Goal: Check status: Check status

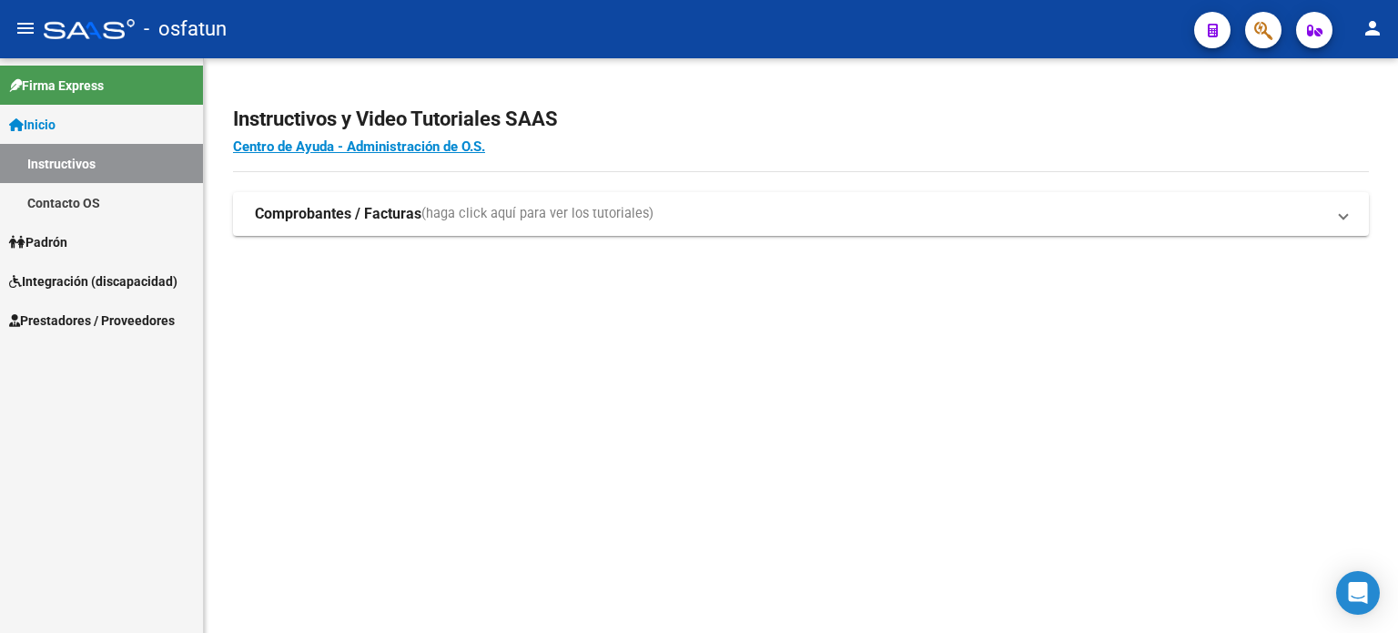
click at [772, 492] on mat-sidenav-content "Instructivos y Video Tutoriales SAAS Centro de Ayuda - Administración de O.S. C…" at bounding box center [801, 345] width 1194 height 574
click at [546, 340] on mat-sidenav-content "Instructivos y Video Tutoriales SAAS Centro de Ayuda - Administración de O.S. C…" at bounding box center [801, 345] width 1194 height 574
click at [945, 65] on div "Instructivos y Video Tutoriales SAAS Centro de Ayuda - Administración de O.S. C…" at bounding box center [801, 190] width 1194 height 265
click at [560, 89] on app-root-component "Instructivos y Video Tutoriales SAAS Centro de Ayuda - Administración de O.S. C…" at bounding box center [801, 161] width 1136 height 148
click at [82, 292] on link "Integración (discapacidad)" at bounding box center [101, 280] width 203 height 39
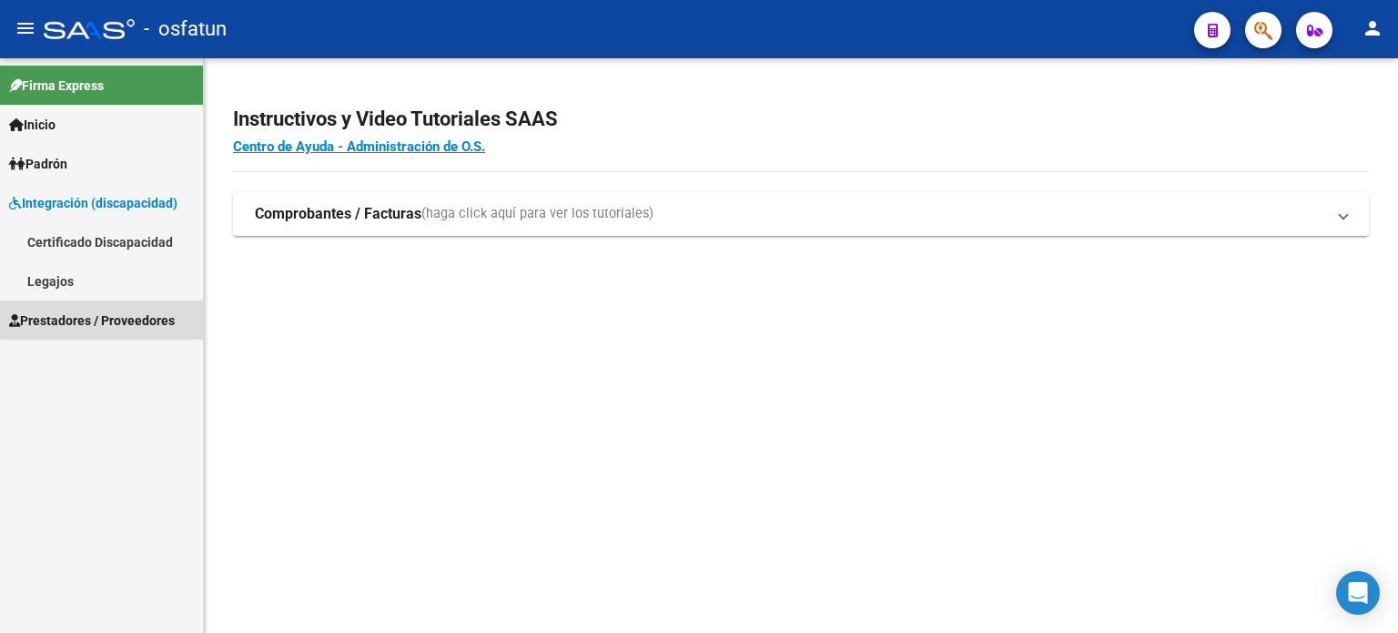
click at [119, 310] on span "Prestadores / Proveedores" at bounding box center [92, 320] width 166 height 20
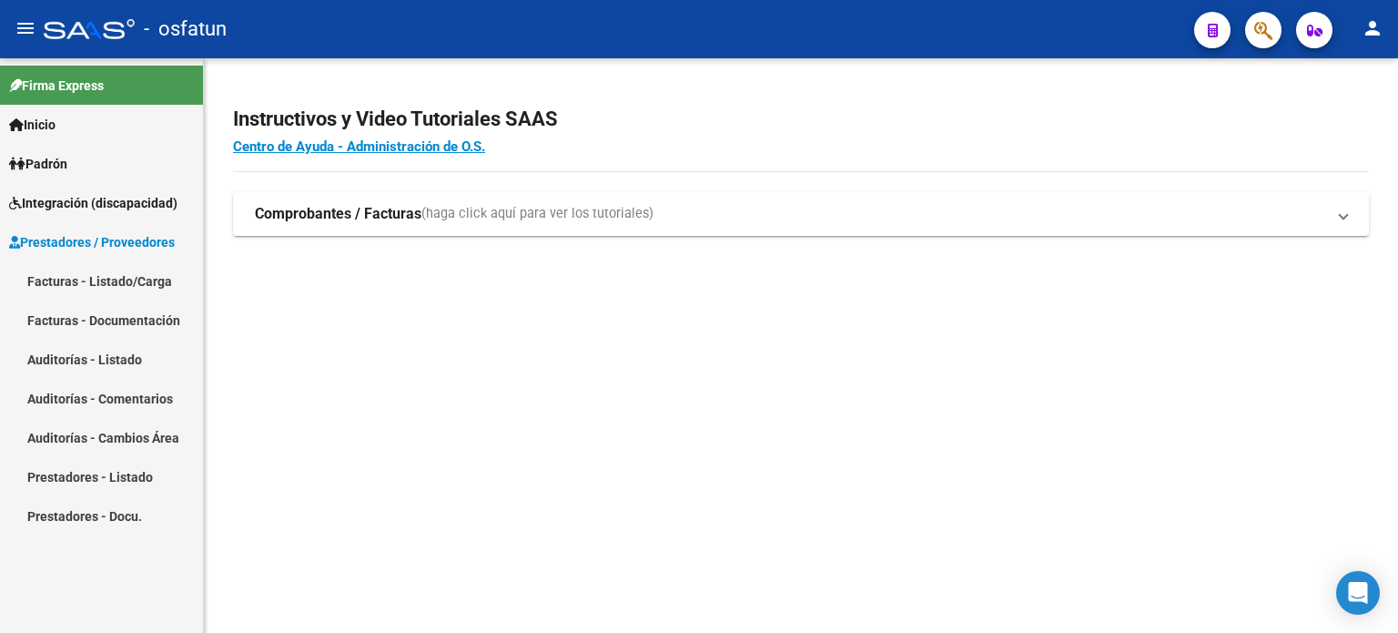
click at [145, 288] on link "Facturas - Listado/Carga" at bounding box center [101, 280] width 203 height 39
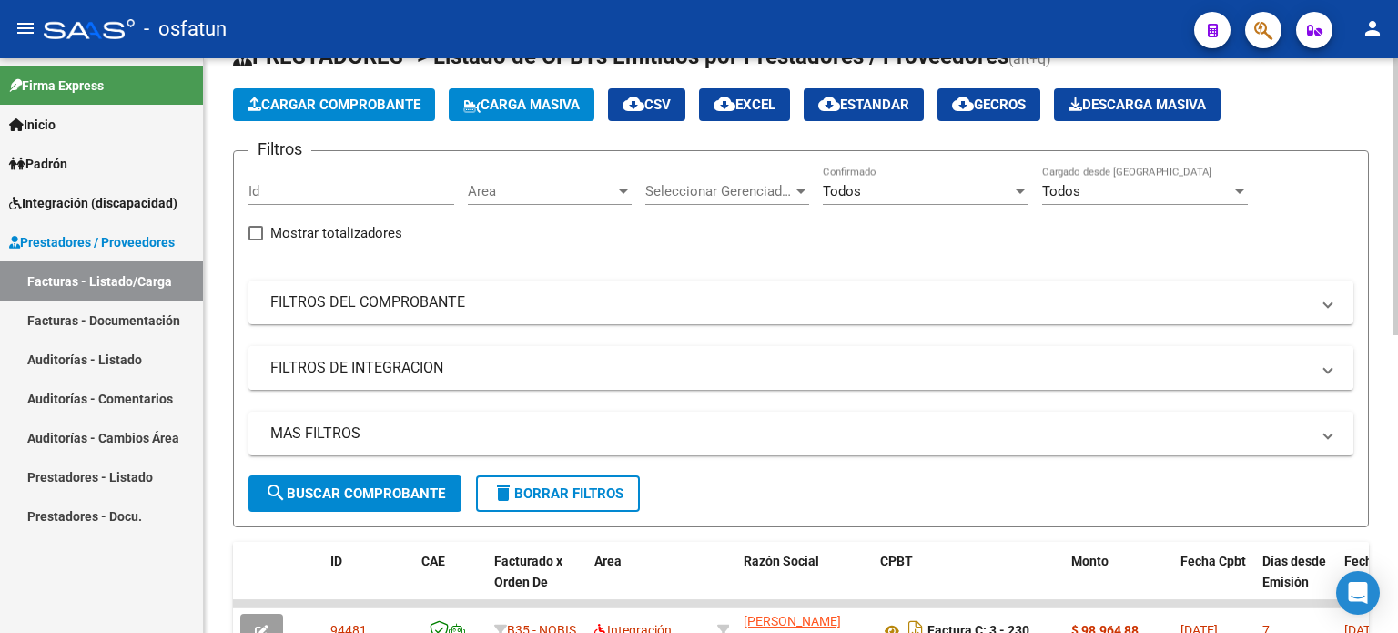
scroll to position [91, 0]
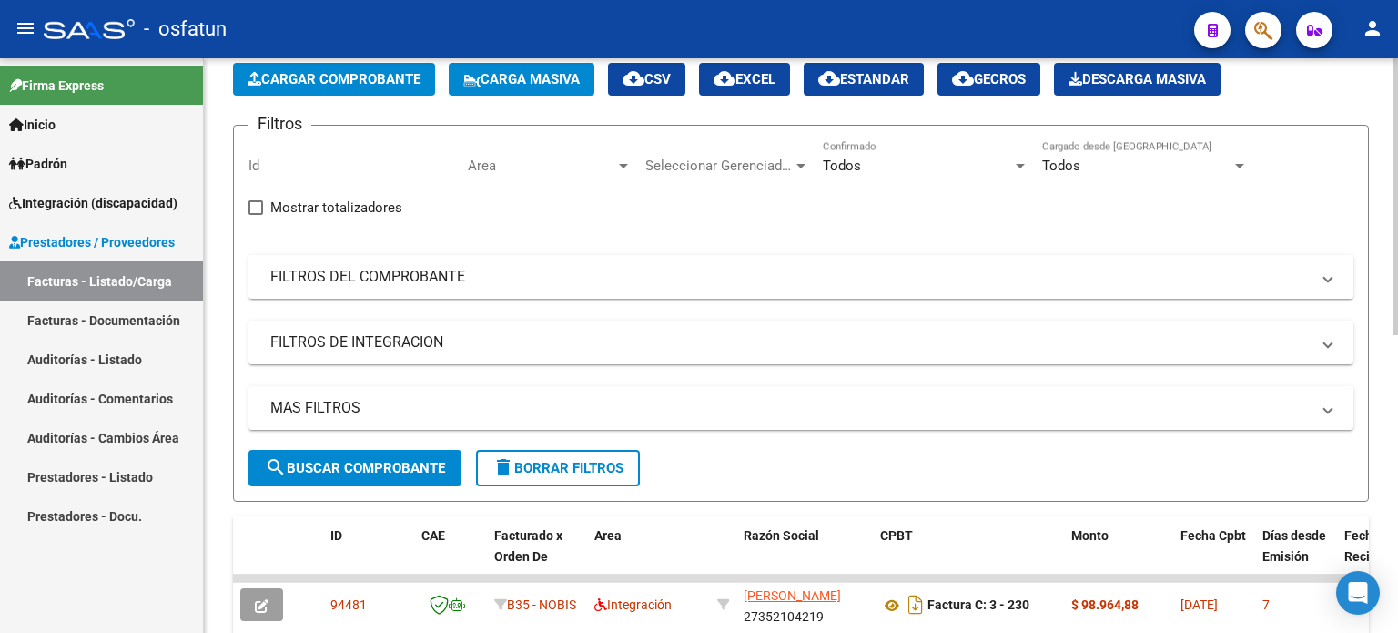
click at [528, 270] on mat-panel-title "FILTROS DEL COMPROBANTE" at bounding box center [790, 277] width 1040 height 20
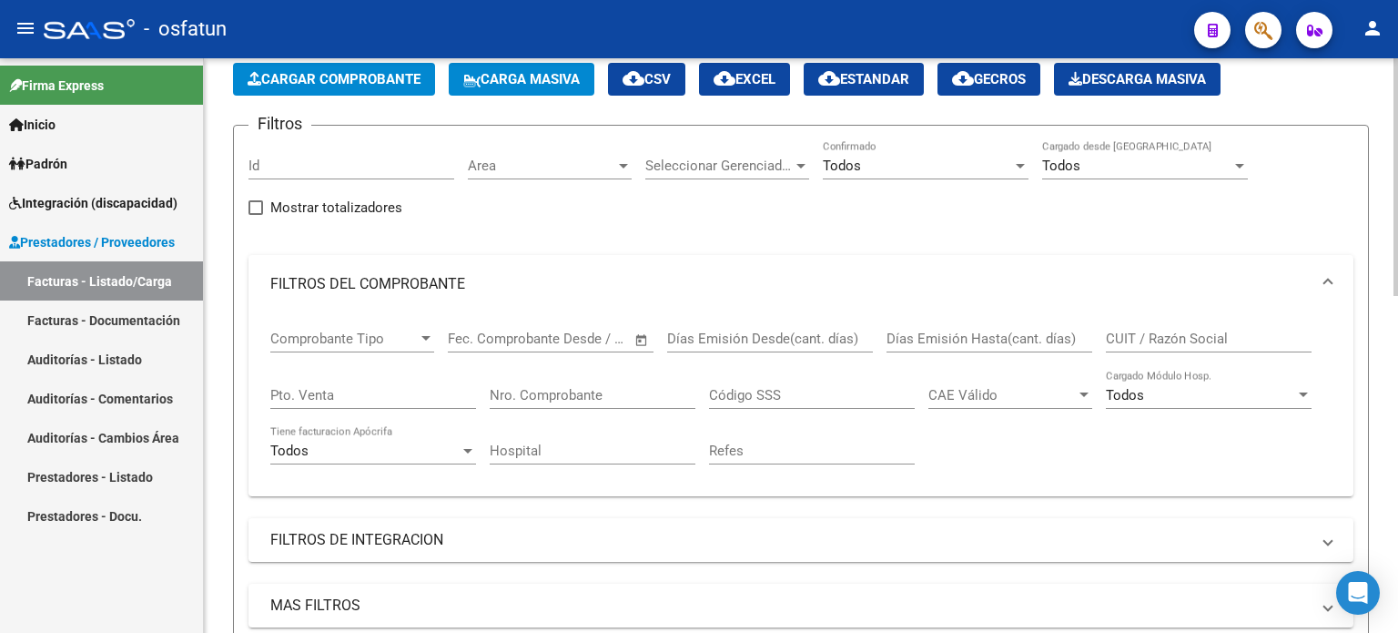
click at [1187, 332] on input "CUIT / Razón Social" at bounding box center [1209, 338] width 206 height 16
paste input "27-41484475-3"
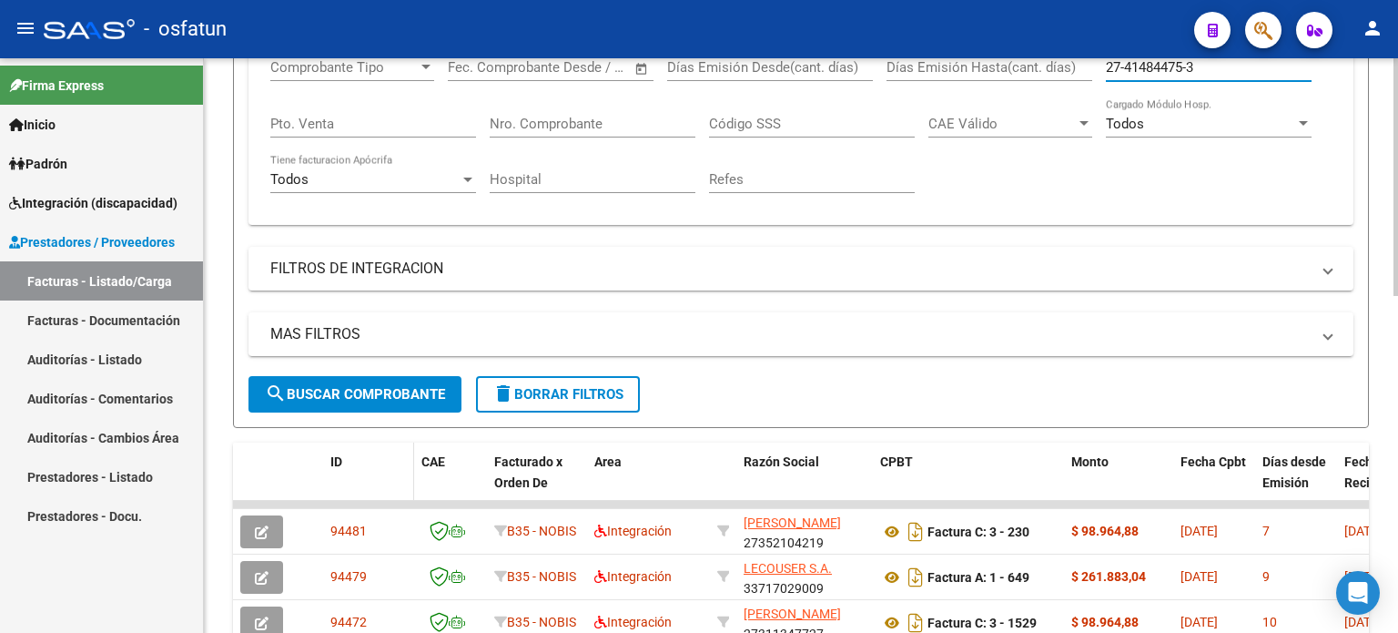
scroll to position [364, 0]
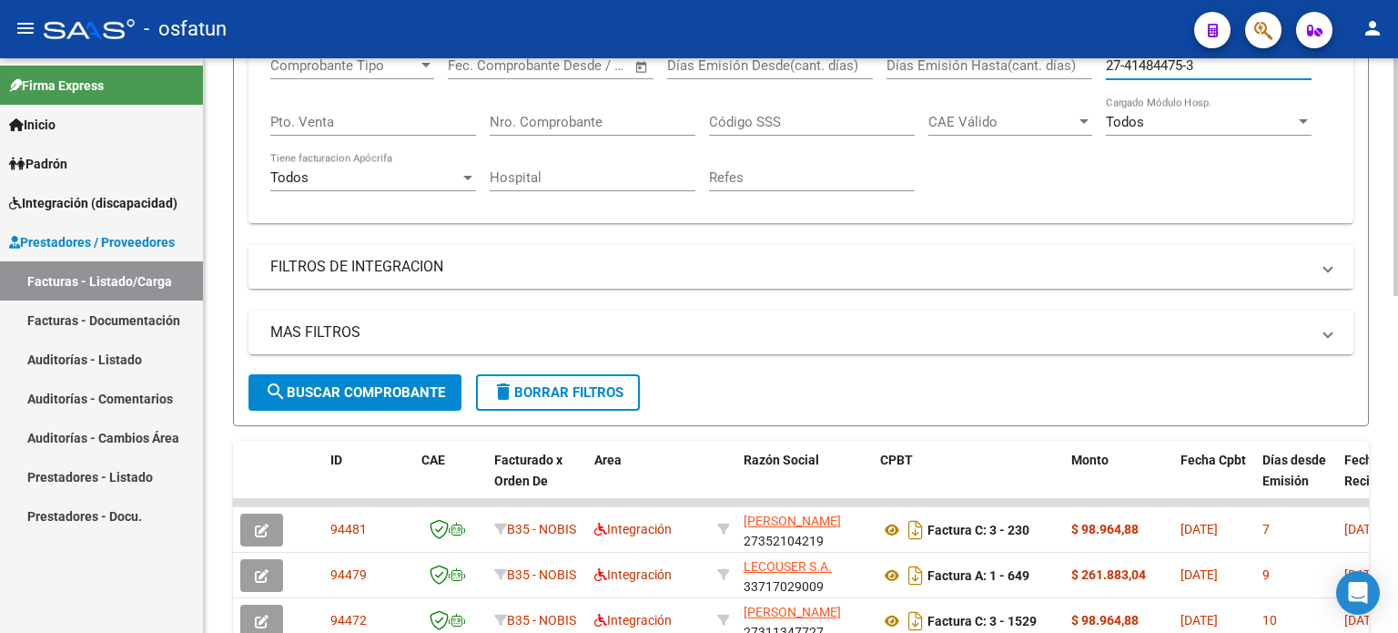
type input "27-41484475-3"
click at [357, 378] on button "search Buscar Comprobante" at bounding box center [355, 392] width 213 height 36
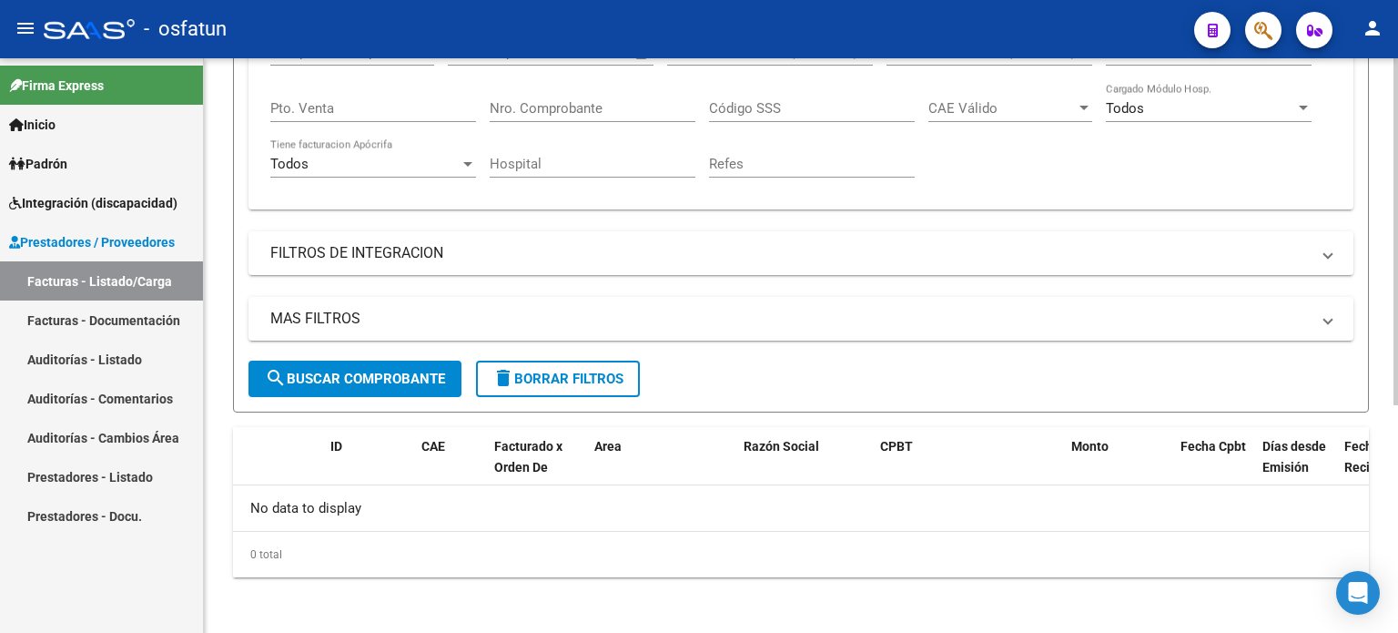
click at [437, 381] on span "search Buscar Comprobante" at bounding box center [355, 379] width 180 height 16
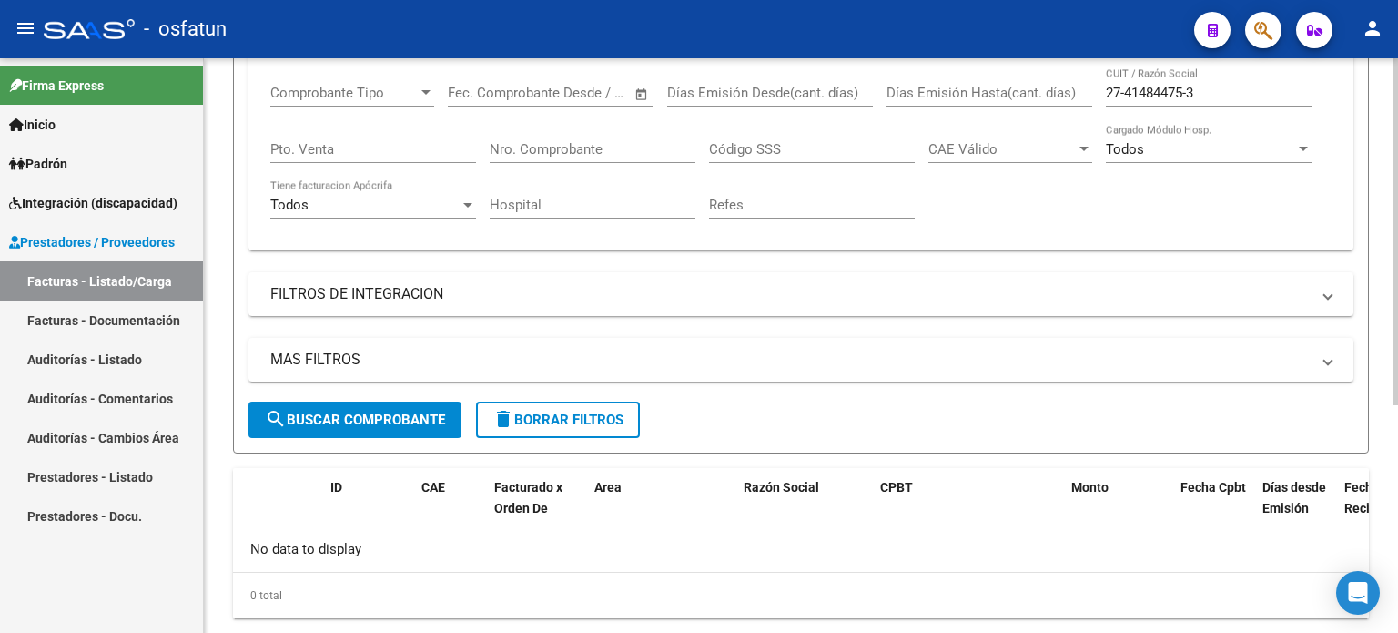
scroll to position [0, 0]
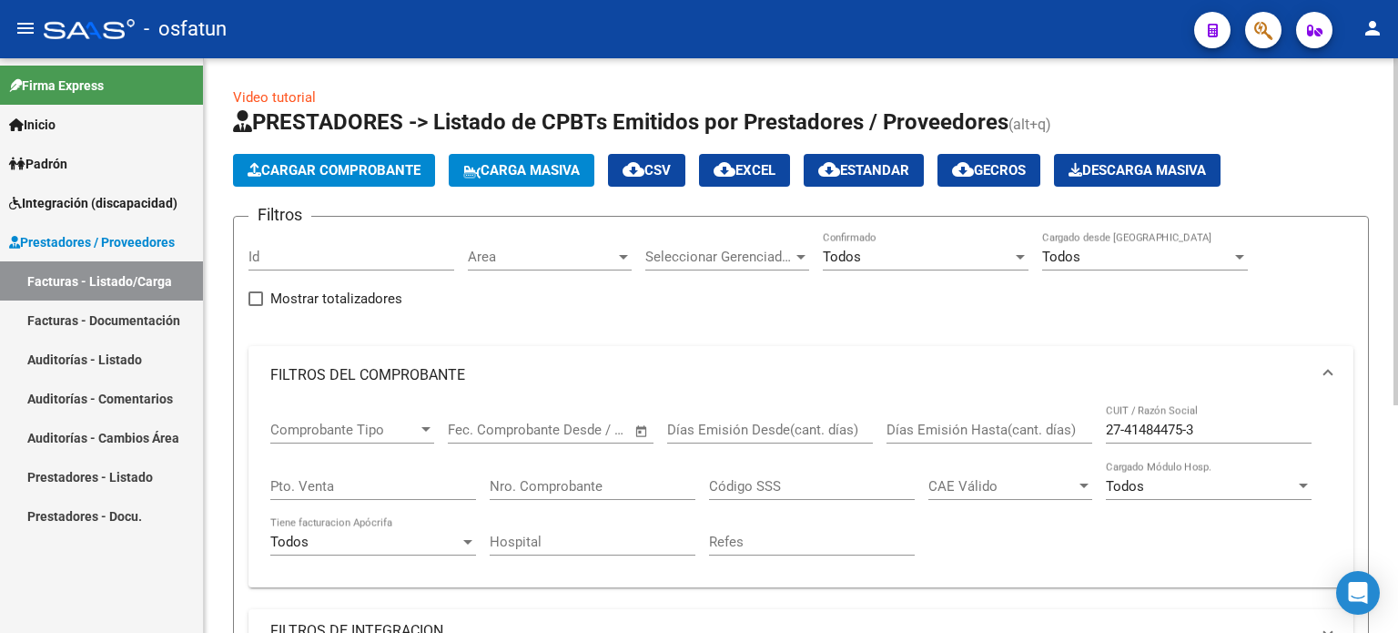
click at [1140, 429] on input "27-41484475-3" at bounding box center [1209, 429] width 206 height 16
click at [1140, 433] on input "27-41484475-3" at bounding box center [1209, 429] width 206 height 16
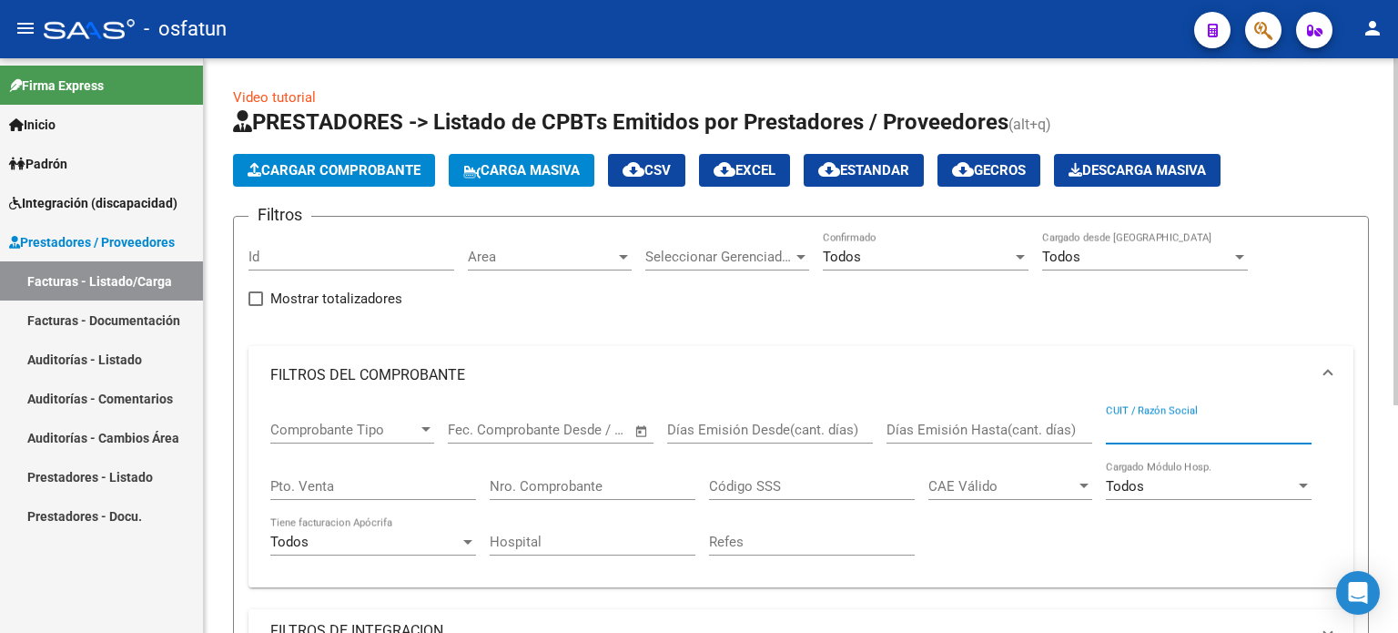
paste input "27414844753"
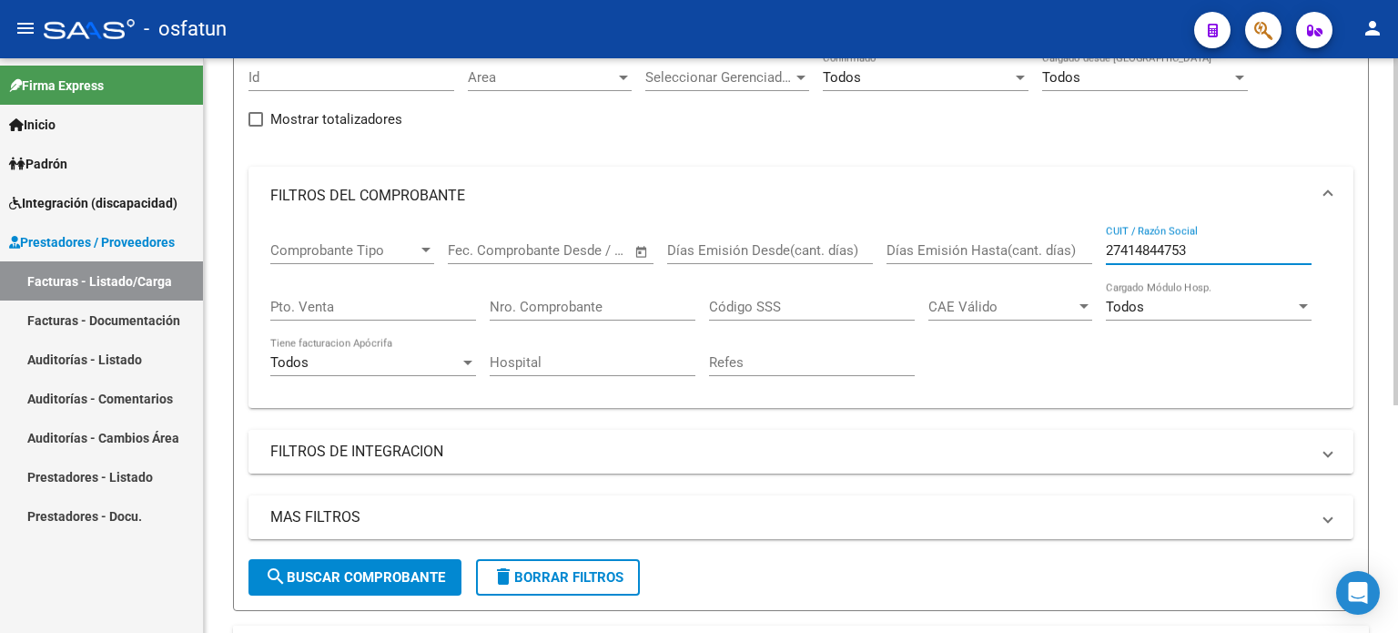
scroll to position [182, 0]
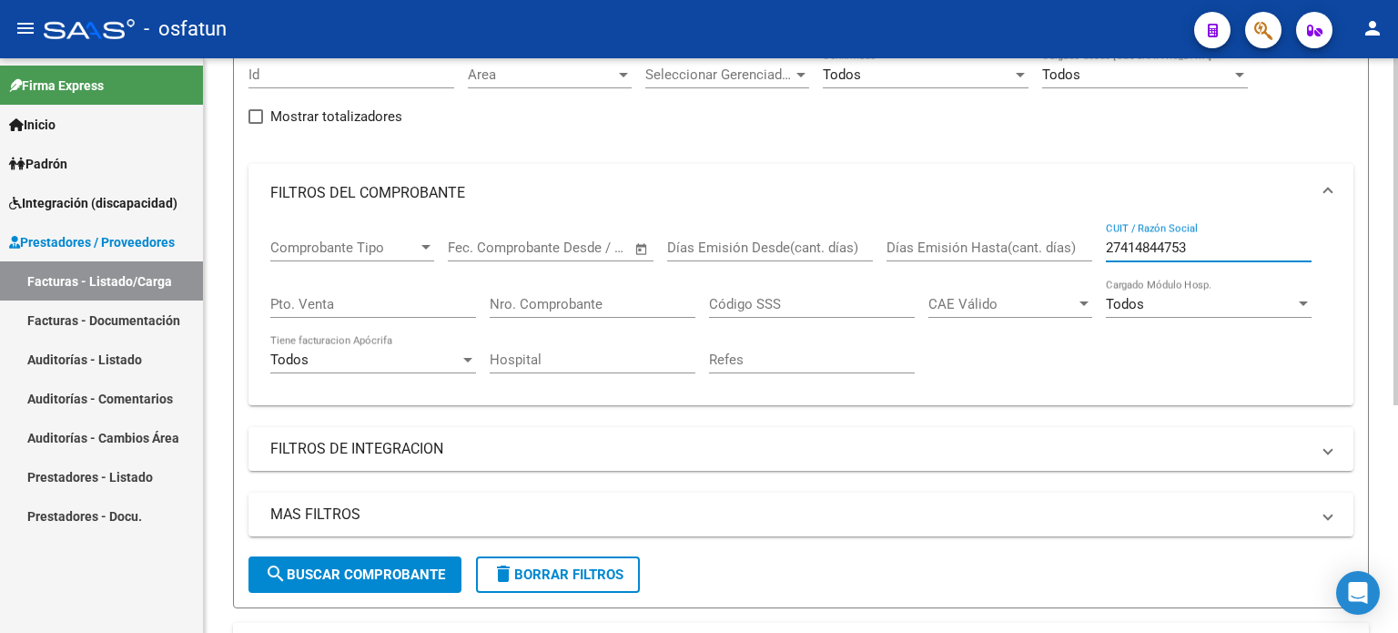
type input "27414844753"
click at [341, 571] on span "search Buscar Comprobante" at bounding box center [355, 574] width 180 height 16
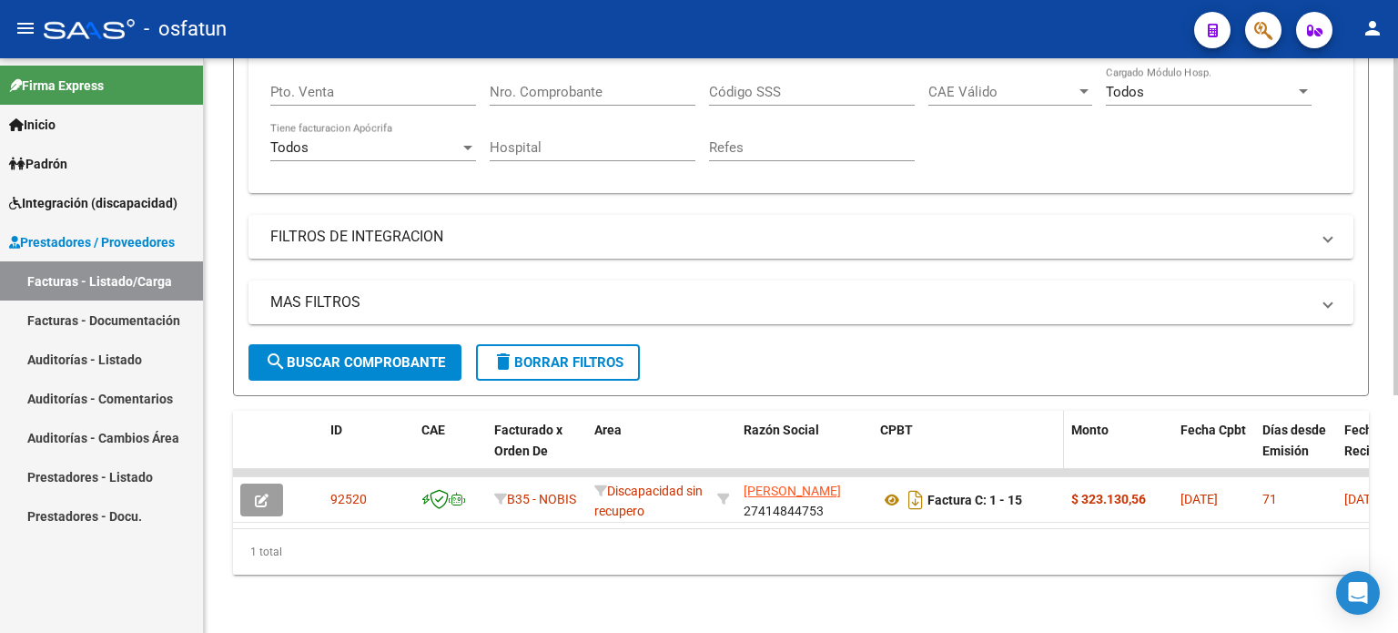
scroll to position [404, 0]
